Goal: Find specific page/section: Find specific page/section

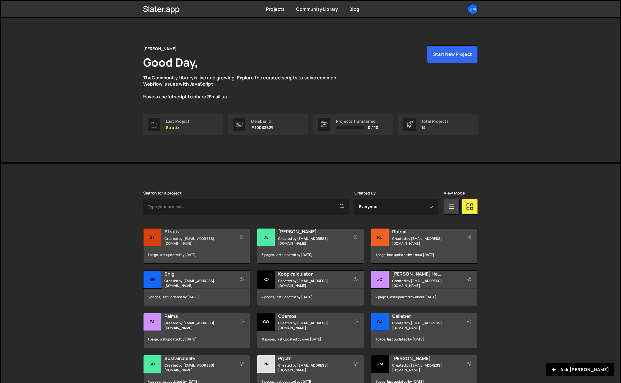
click at [202, 241] on small "Created by [EMAIL_ADDRESS][DOMAIN_NAME]" at bounding box center [199, 241] width 68 height 10
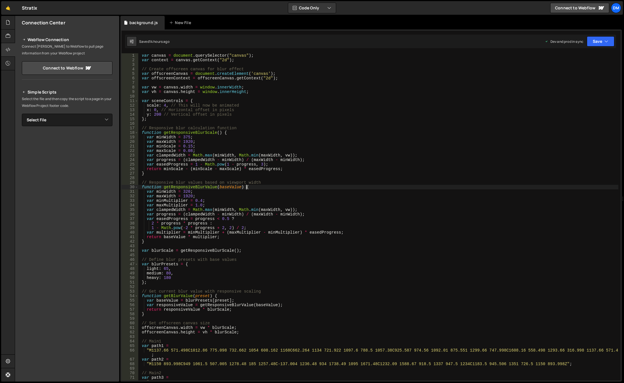
click at [258, 188] on div "var canvas = document . querySelector ( "canvas" ) ; var context = canvas . get…" at bounding box center [378, 223] width 480 height 341
type textarea "render();"
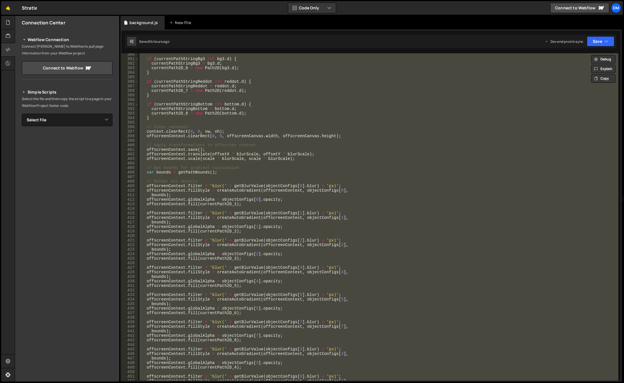
scroll to position [2085, 0]
